Goal: Transaction & Acquisition: Subscribe to service/newsletter

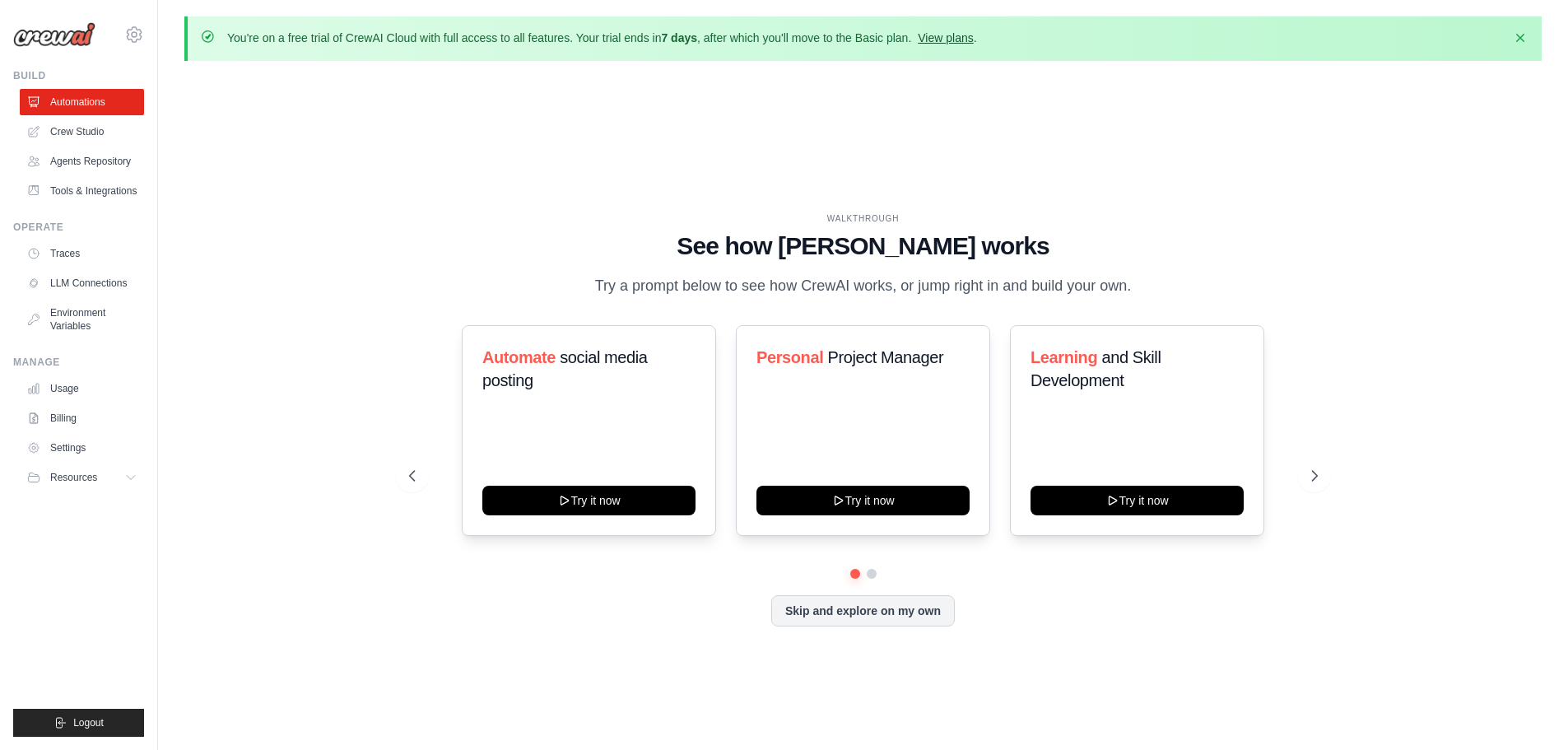
click at [957, 39] on link "View plans" at bounding box center [945, 37] width 56 height 13
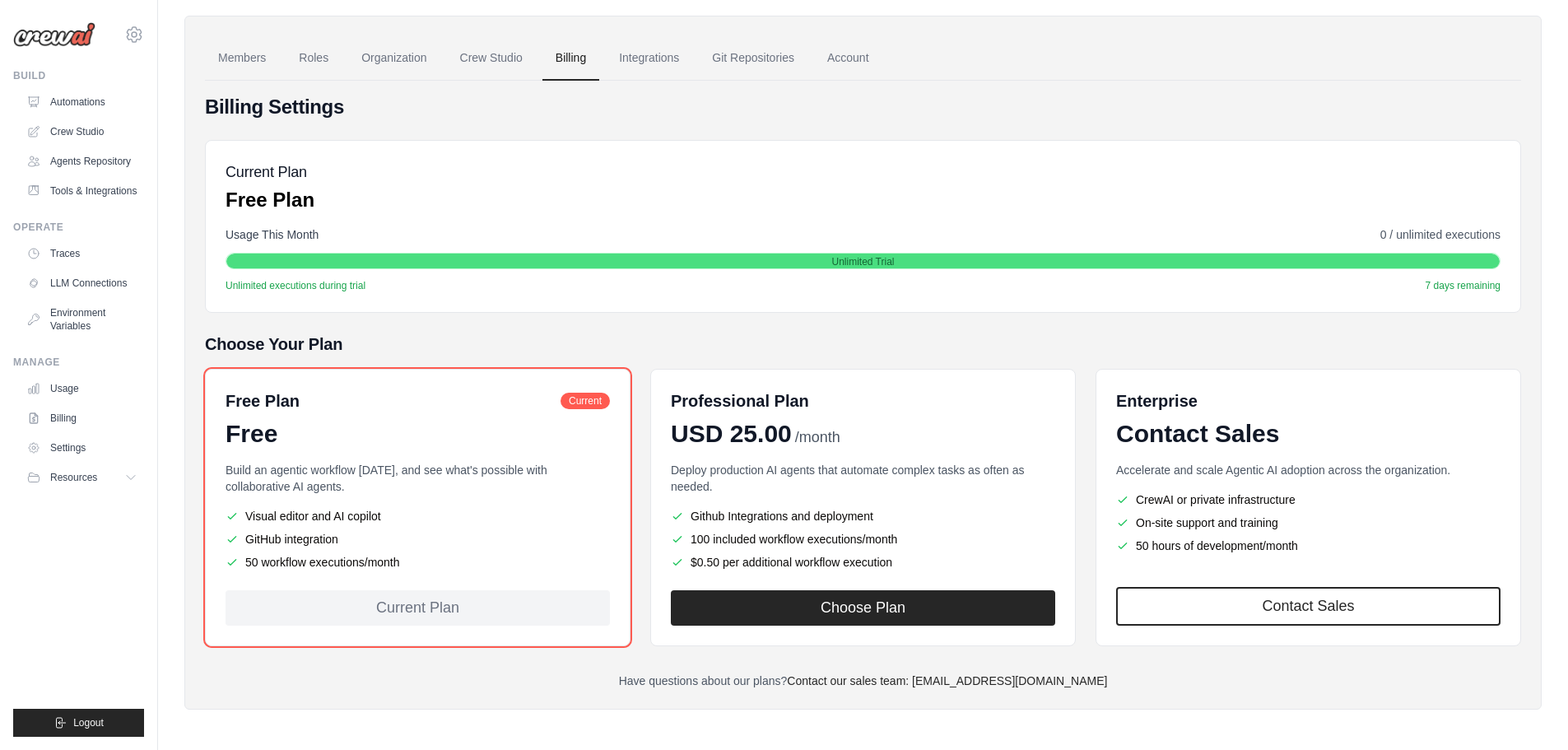
scroll to position [110, 0]
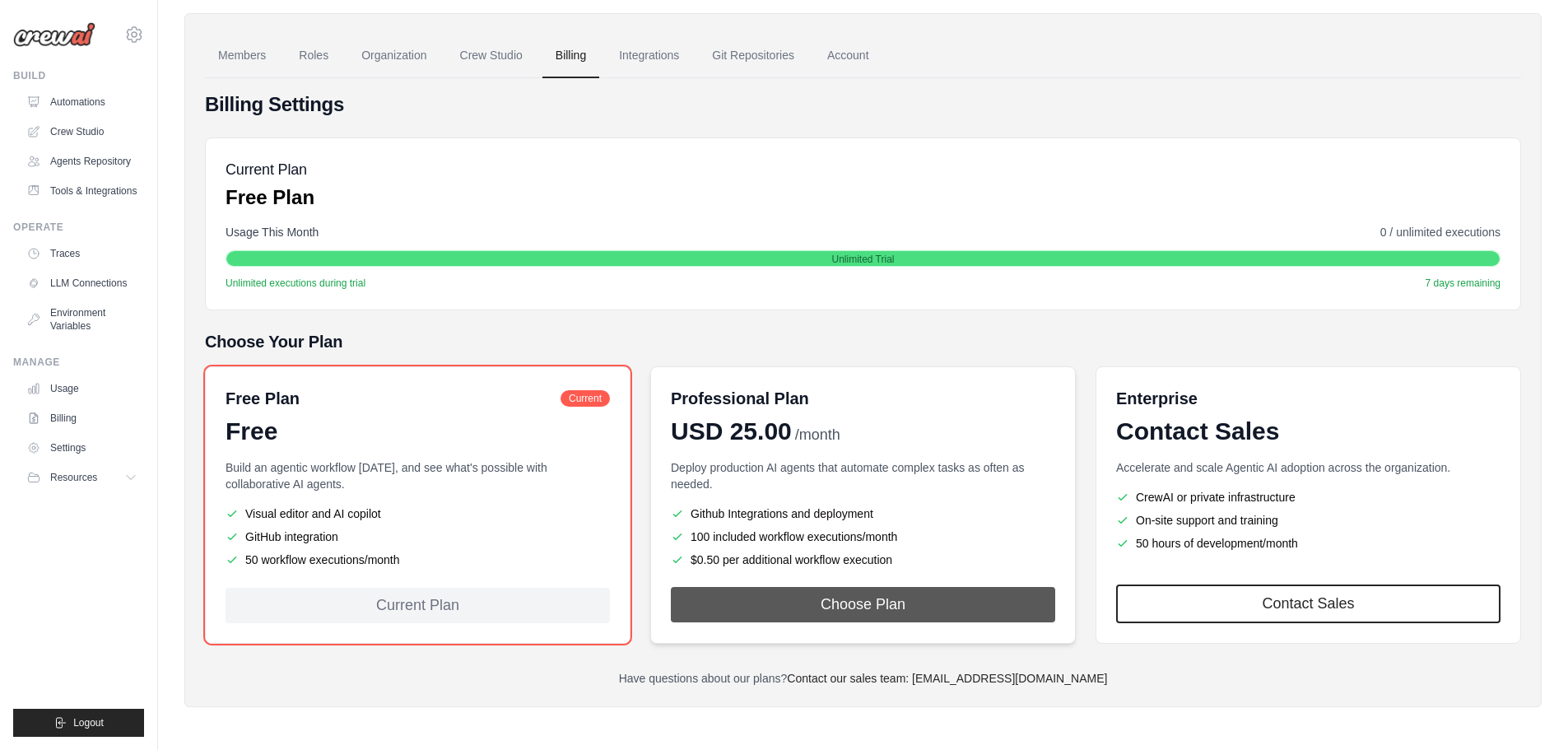
click at [820, 601] on button "Choose Plan" at bounding box center [863, 604] width 385 height 36
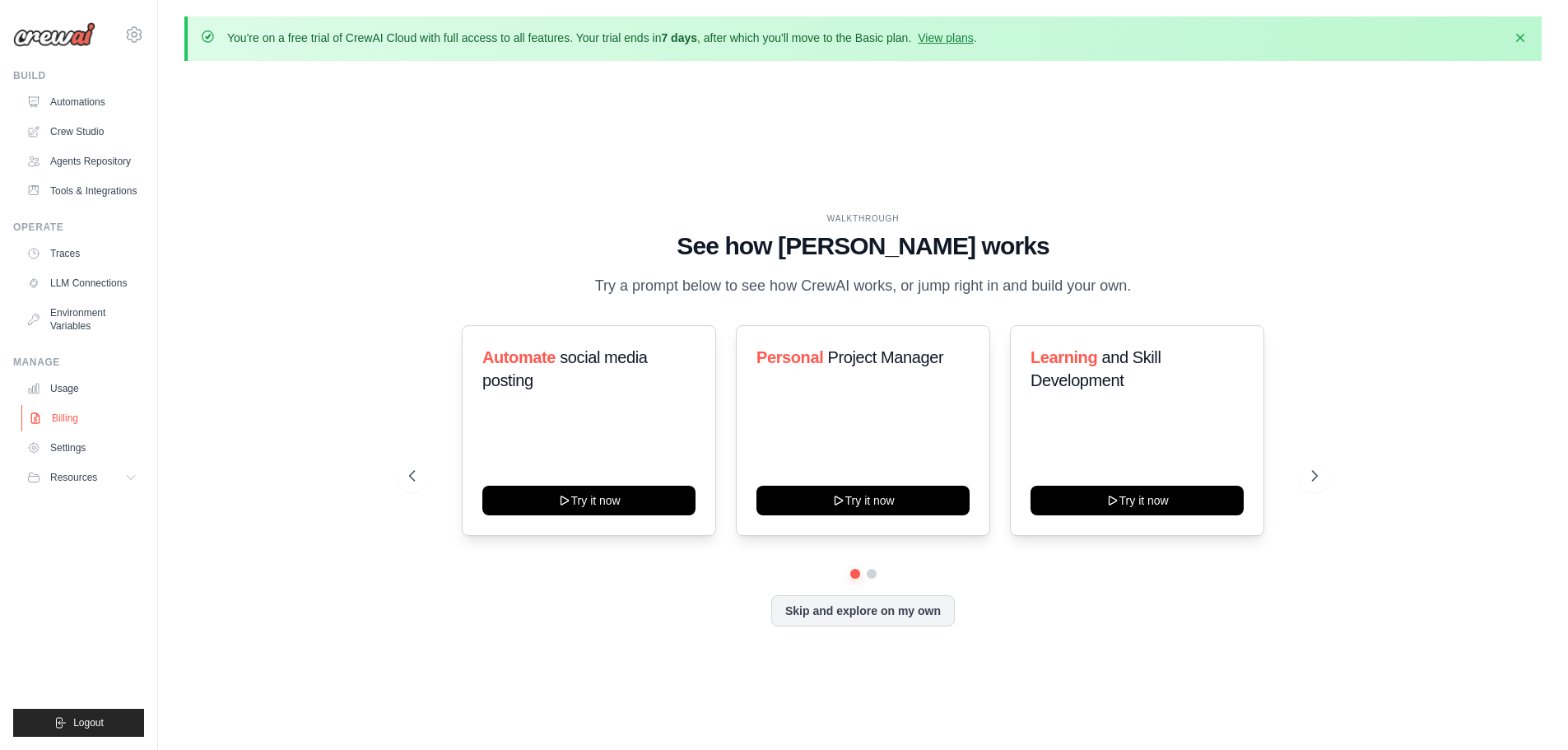
click at [67, 416] on link "Billing" at bounding box center [83, 418] width 124 height 26
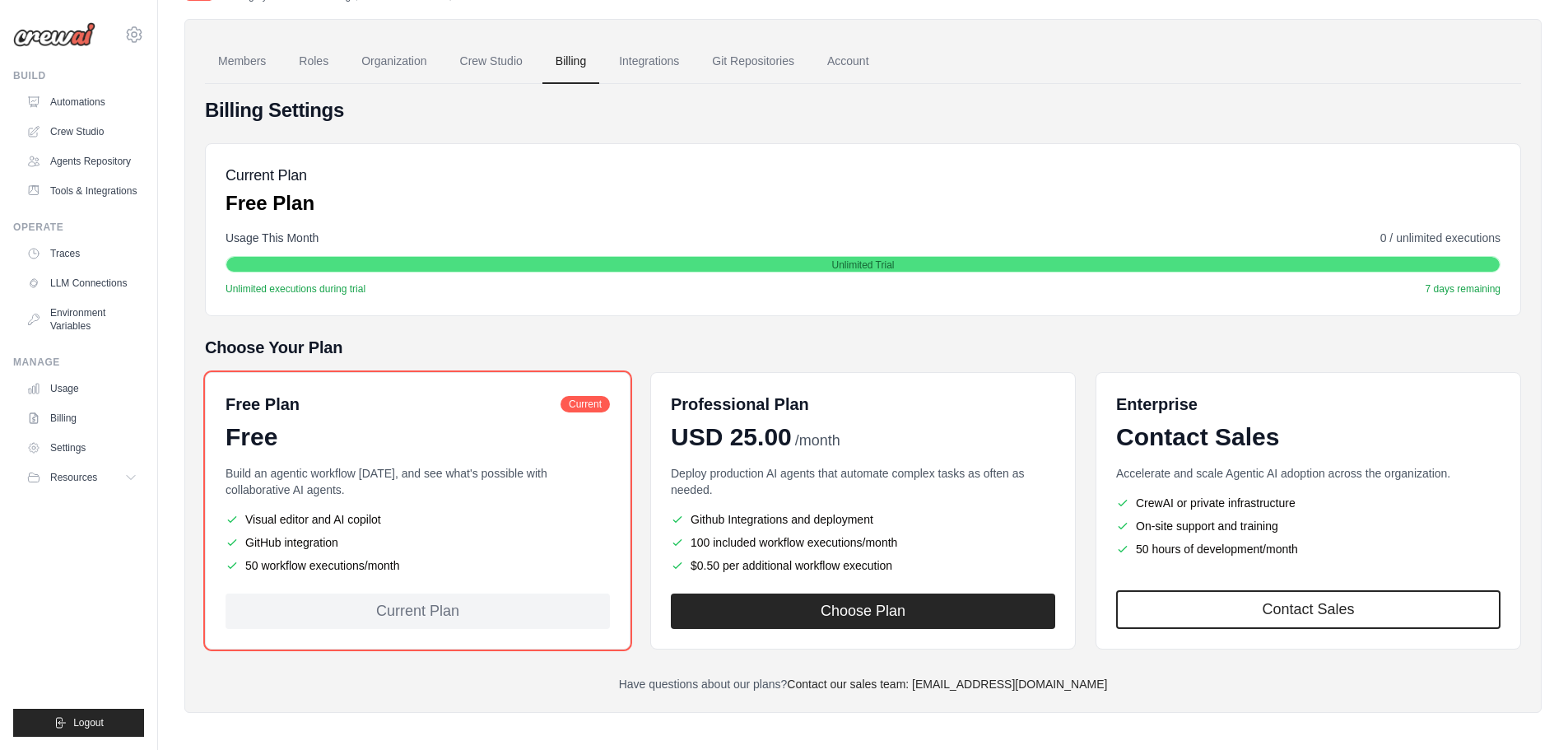
scroll to position [110, 0]
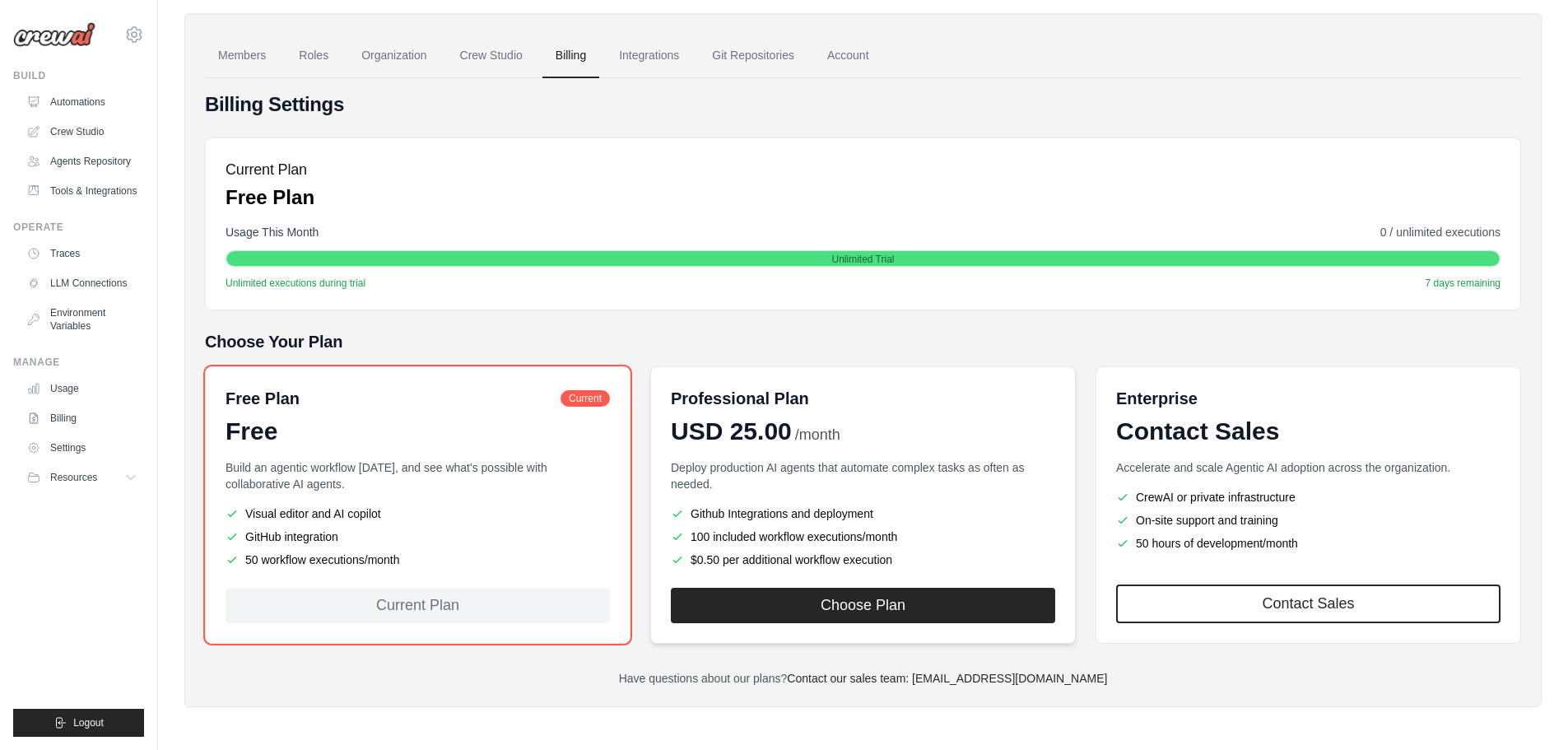
click at [772, 440] on span "USD 25.00" at bounding box center [731, 431] width 121 height 30
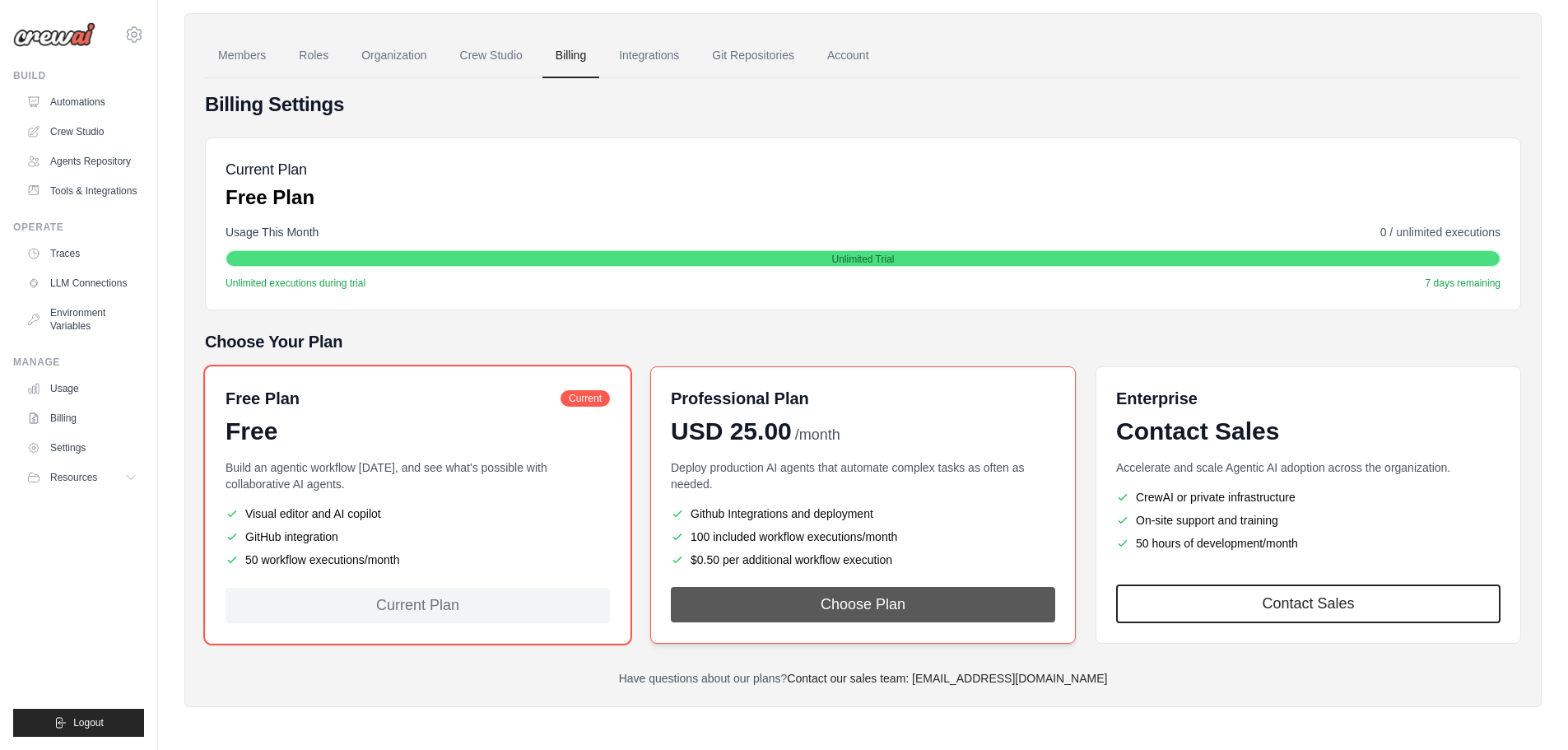
click at [874, 609] on button "Choose Plan" at bounding box center [863, 604] width 385 height 36
